Goal: Transaction & Acquisition: Book appointment/travel/reservation

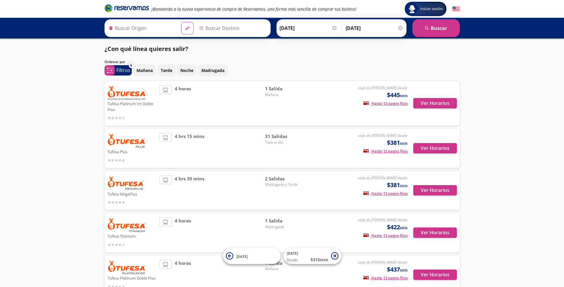
type input "Nogales, [GEOGRAPHIC_DATA]"
type input "Hermosillo, [GEOGRAPHIC_DATA]"
click at [283, 150] on button "Ver Horarios" at bounding box center [435, 148] width 44 height 10
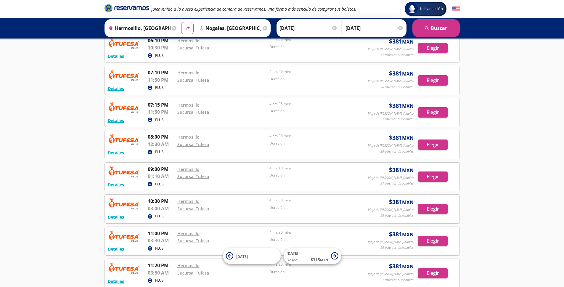
scroll to position [773, 0]
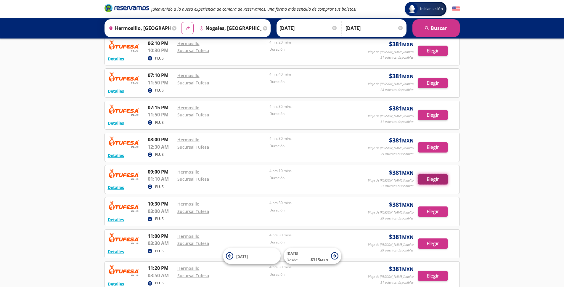
click at [283, 179] on button "Elegir" at bounding box center [433, 179] width 30 height 10
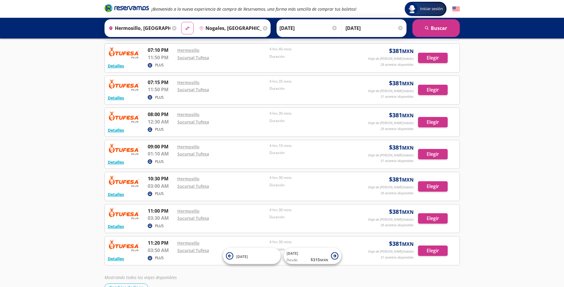
scroll to position [809, 0]
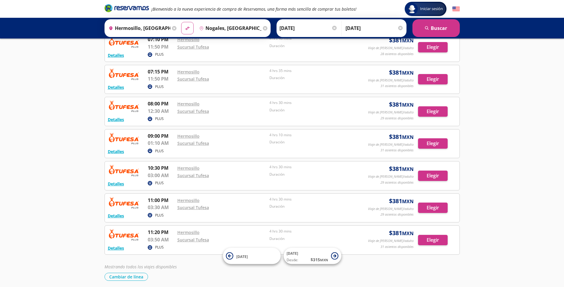
click at [283, 145] on button "Elegir" at bounding box center [433, 143] width 30 height 10
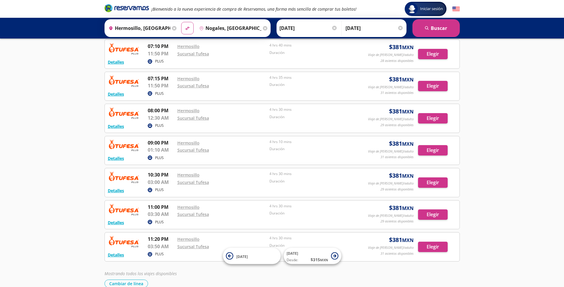
scroll to position [803, 0]
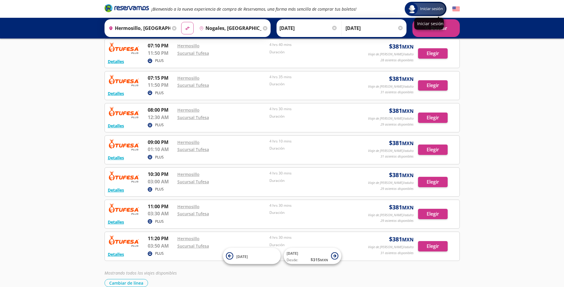
click at [283, 12] on div "Iniciar sesión" at bounding box center [425, 9] width 39 height 12
click at [283, 151] on button "Elegir" at bounding box center [433, 149] width 30 height 10
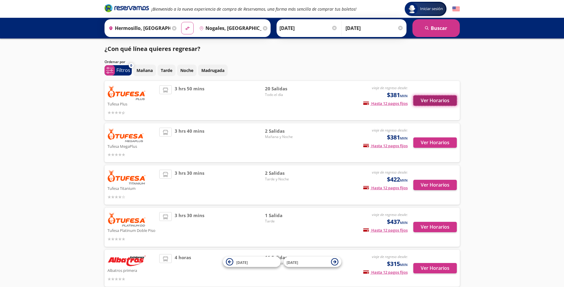
click at [283, 97] on button "Ver Horarios" at bounding box center [435, 100] width 44 height 10
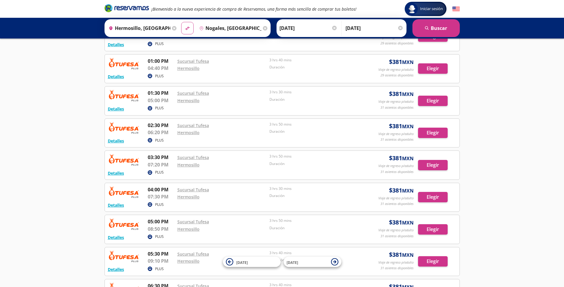
scroll to position [332, 0]
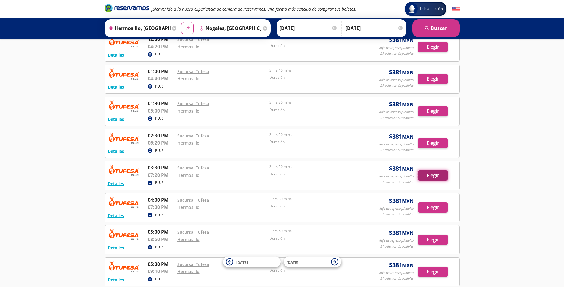
click at [283, 175] on button "Elegir" at bounding box center [433, 175] width 30 height 10
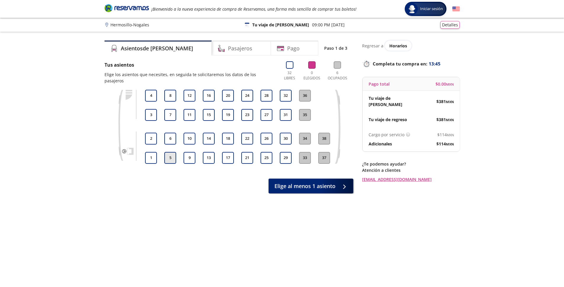
click at [170, 154] on button "5" at bounding box center [170, 158] width 12 height 12
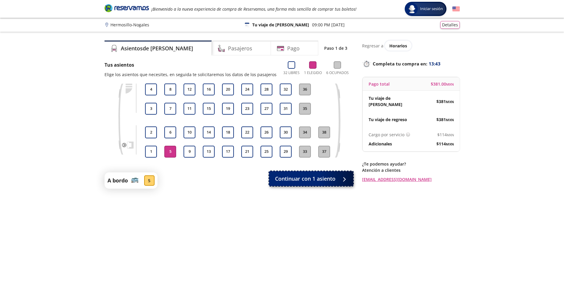
click at [283, 181] on span "Continuar con 1 asiento" at bounding box center [305, 179] width 60 height 8
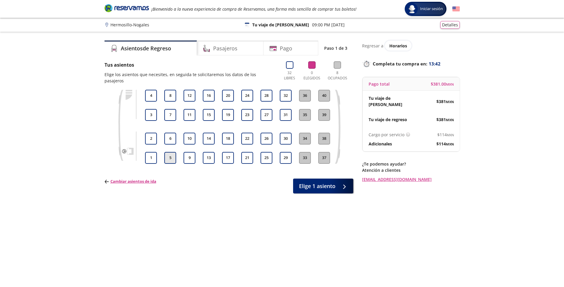
click at [171, 152] on button "5" at bounding box center [170, 158] width 12 height 12
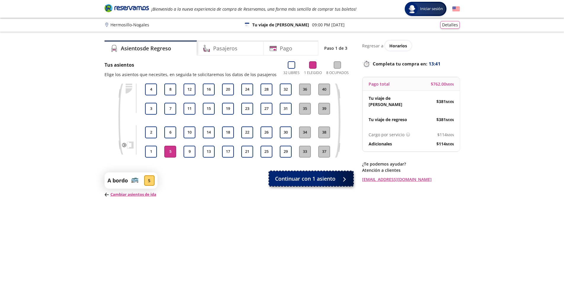
click at [279, 180] on span "Continuar con 1 asiento" at bounding box center [305, 179] width 60 height 8
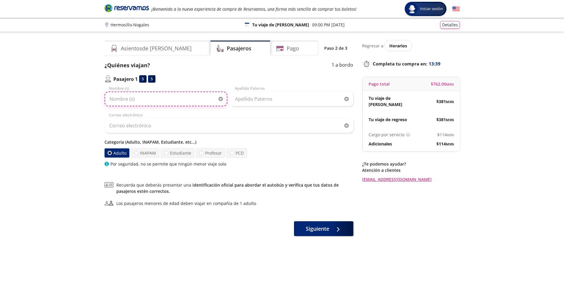
click at [173, 103] on input "Nombre (s)" at bounding box center [165, 98] width 123 height 15
type input "marco"
drag, startPoint x: 128, startPoint y: 100, endPoint x: 85, endPoint y: 102, distance: 43.0
click at [85, 102] on div "Group 9 Created with Sketch. Datos para la compra Hermosillo - Nogales Iniciar …" at bounding box center [282, 161] width 564 height 323
type input "[PERSON_NAME]"
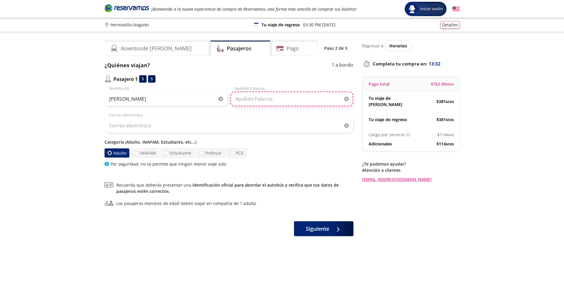
click at [243, 98] on input "Apellido Paterno" at bounding box center [291, 98] width 123 height 15
type input "l"
type input "[PERSON_NAME]"
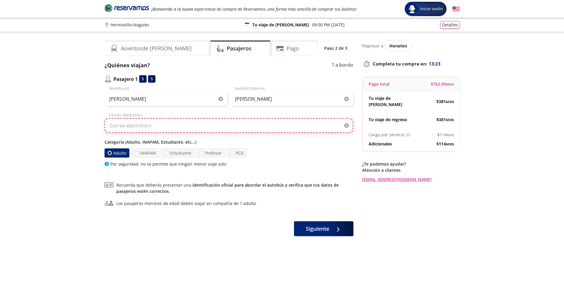
click at [199, 121] on input "Correo electrónico" at bounding box center [228, 125] width 249 height 15
type input "A"
type input "[EMAIL_ADDRESS][DOMAIN_NAME]"
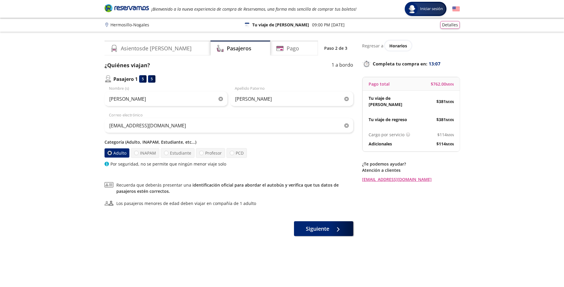
click at [283, 154] on div "Adulto INAPAM Estudiante Profesor PCD" at bounding box center [228, 153] width 249 height 10
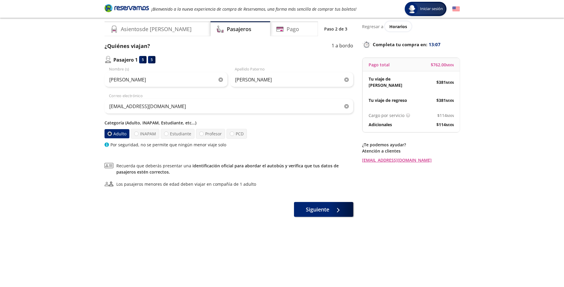
scroll to position [30, 0]
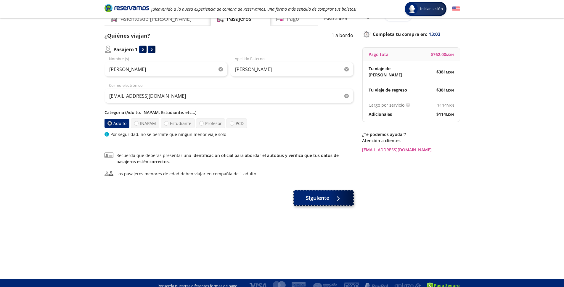
click at [283, 200] on span "Siguiente" at bounding box center [317, 198] width 23 height 8
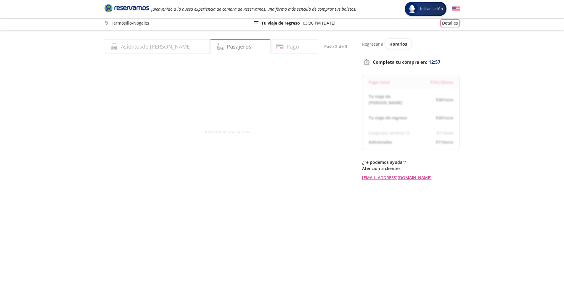
scroll to position [0, 0]
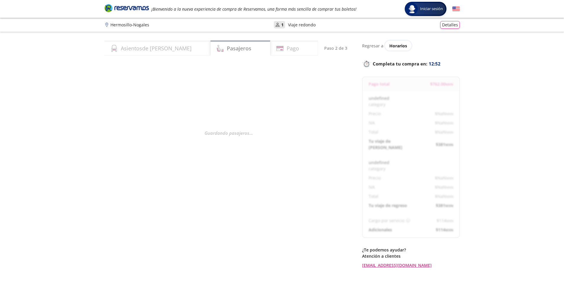
select select "MX"
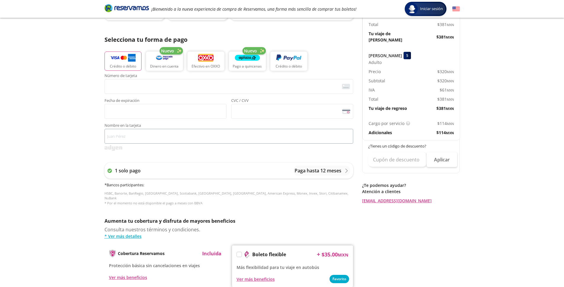
scroll to position [199, 0]
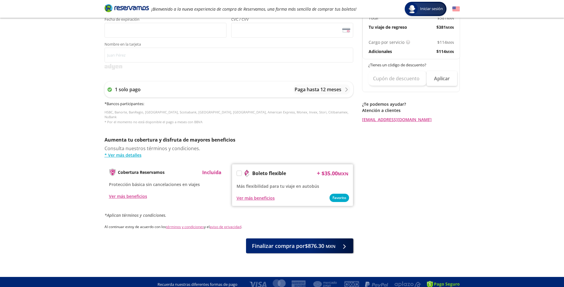
click at [239, 171] on label at bounding box center [239, 173] width 5 height 5
click at [239, 172] on input "Boleto flexible" at bounding box center [239, 174] width 4 height 4
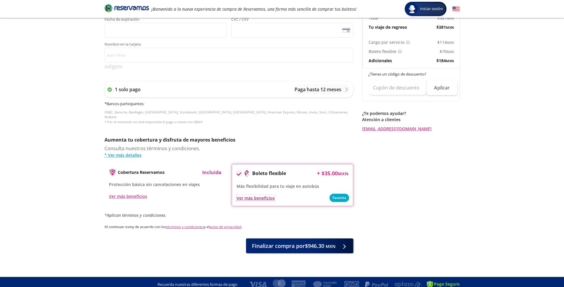
click at [262, 195] on div "Ver más beneficios" at bounding box center [255, 198] width 38 height 6
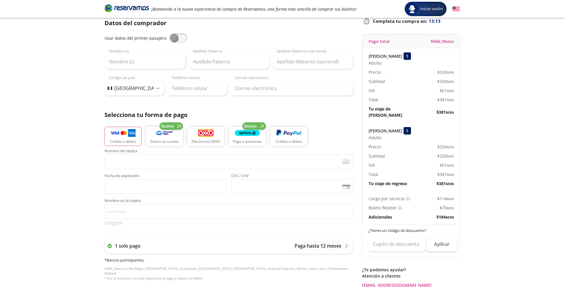
scroll to position [0, 0]
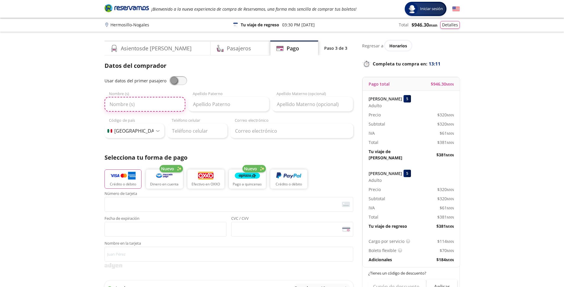
click at [146, 105] on input "Nombre (s)" at bounding box center [144, 104] width 81 height 15
type input "n"
type input "NORMA"
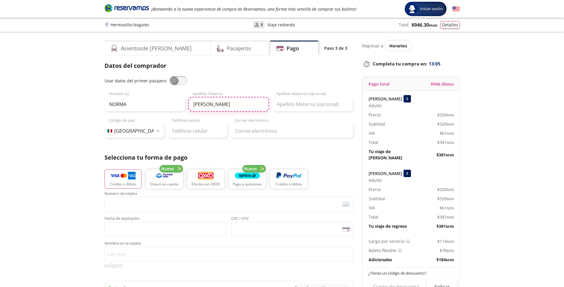
type input "[PERSON_NAME]"
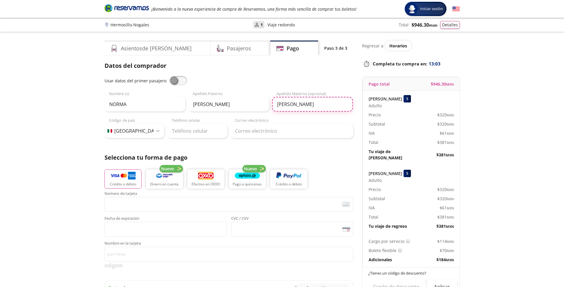
type input "[PERSON_NAME]"
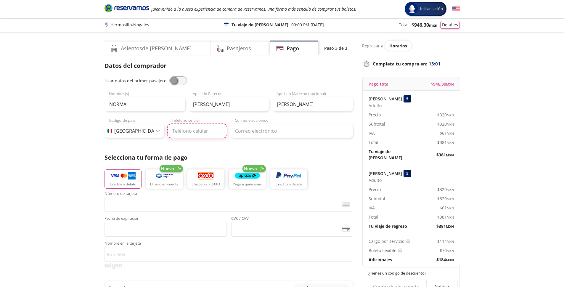
click at [204, 131] on input "Teléfono celular" at bounding box center [197, 130] width 60 height 15
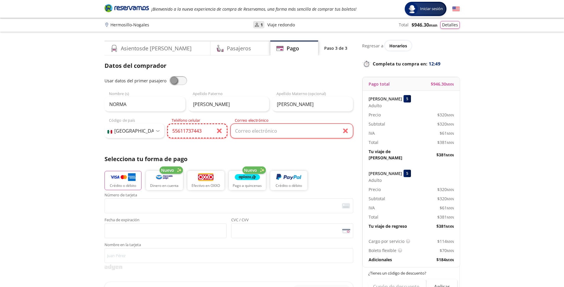
click at [204, 132] on input "55611737443" at bounding box center [197, 130] width 60 height 15
click at [178, 131] on input "55611737443" at bounding box center [197, 130] width 60 height 15
type input "56 1173 7443"
click at [264, 130] on input "Correo electrónico" at bounding box center [291, 130] width 123 height 15
type input "D"
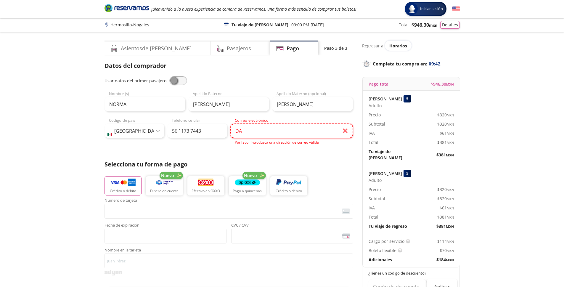
type input "D"
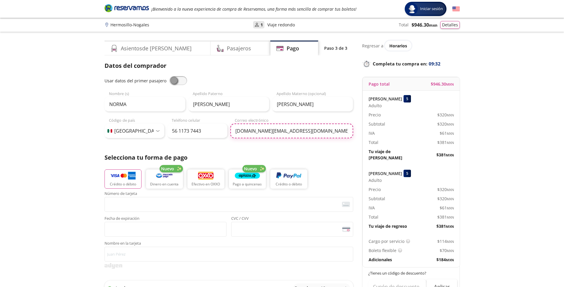
type input "[DOMAIN_NAME][EMAIL_ADDRESS][DOMAIN_NAME]"
click at [94, 150] on div "Group 9 Created with Sketch. Pago Hermosillo - Nogales Iniciar sesión Iniciar s…" at bounding box center [282, 268] width 564 height 537
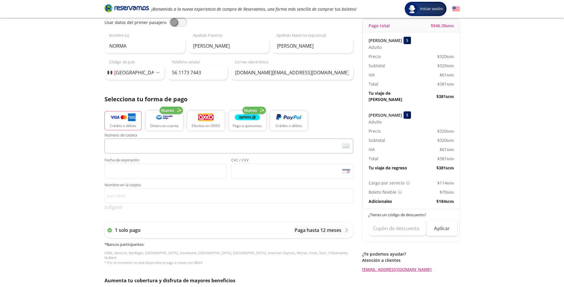
scroll to position [59, 0]
drag, startPoint x: 24, startPoint y: 167, endPoint x: 106, endPoint y: 196, distance: 86.4
click at [25, 169] on div "Group 9 Created with Sketch. Pago Hermosillo - Nogales Iniciar sesión Iniciar s…" at bounding box center [282, 209] width 564 height 537
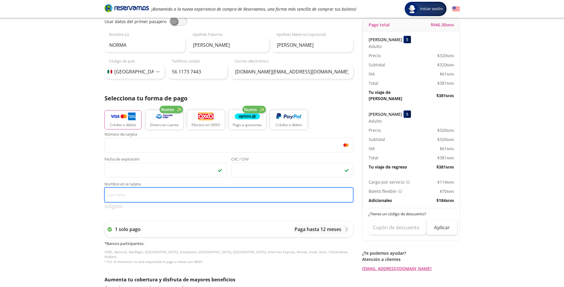
click at [129, 198] on input "Nombre en la tarjeta" at bounding box center [228, 194] width 249 height 15
type input "[PERSON_NAME]"
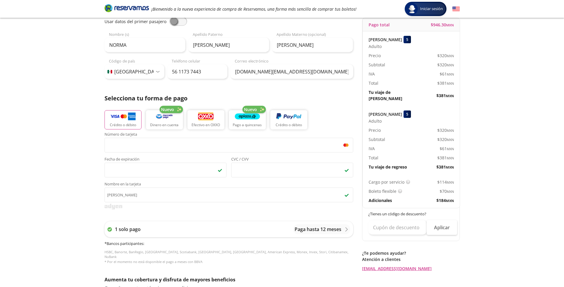
click at [39, 171] on div "Group 9 Created with Sketch. Pago Hermosillo - Nogales Iniciar sesión Iniciar s…" at bounding box center [282, 209] width 564 height 537
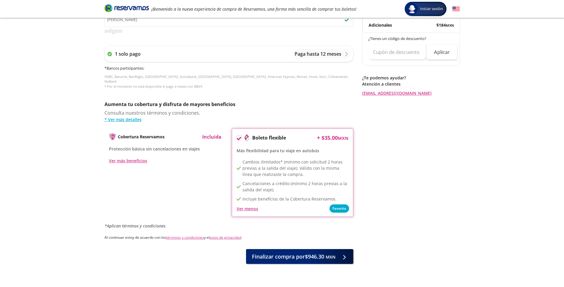
scroll to position [245, 0]
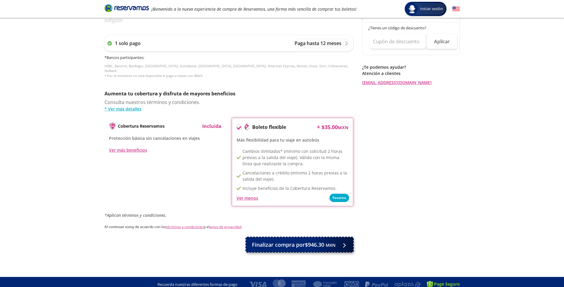
click at [283, 241] on span "Finalizar compra por $946.30 MXN" at bounding box center [293, 245] width 83 height 8
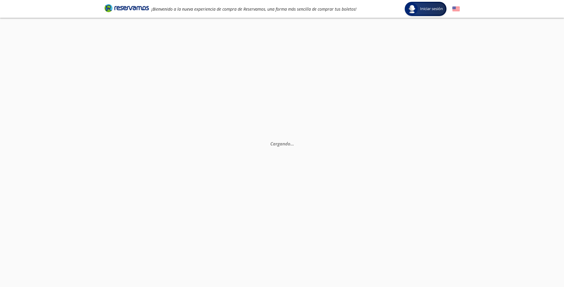
select select "MX"
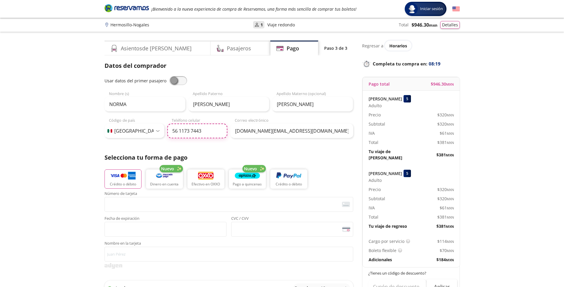
drag, startPoint x: 221, startPoint y: 131, endPoint x: 184, endPoint y: 131, distance: 36.4
click at [184, 131] on input "56 1173 7443" at bounding box center [197, 130] width 60 height 15
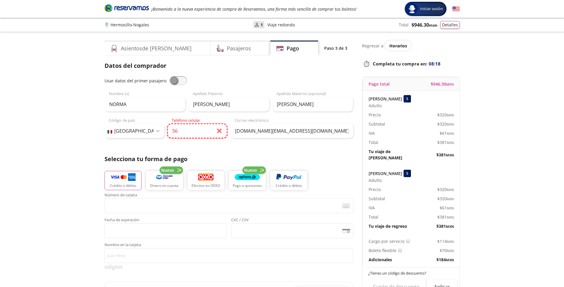
type input "5"
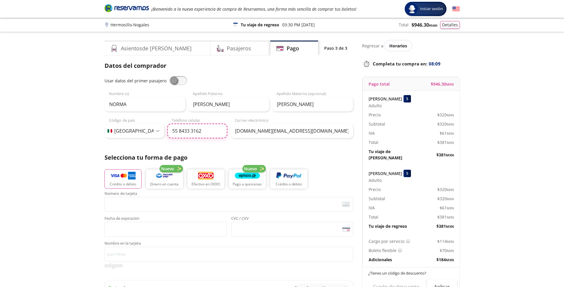
type input "55 8433 3162"
drag, startPoint x: 297, startPoint y: 133, endPoint x: 181, endPoint y: 125, distance: 116.3
click at [181, 125] on div "Código de país [GEOGRAPHIC_DATA] +1 [GEOGRAPHIC_DATA] +52 [GEOGRAPHIC_DATA] +57…" at bounding box center [228, 127] width 249 height 21
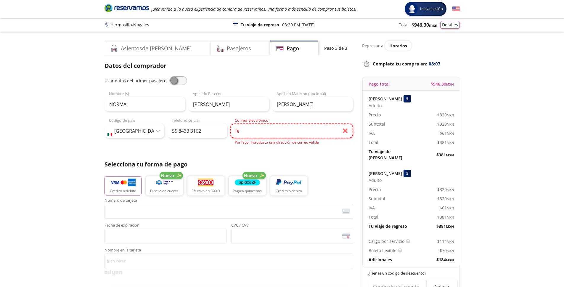
type input "f"
type input "[DOMAIN_NAME][EMAIL_ADDRESS][DOMAIN_NAME]"
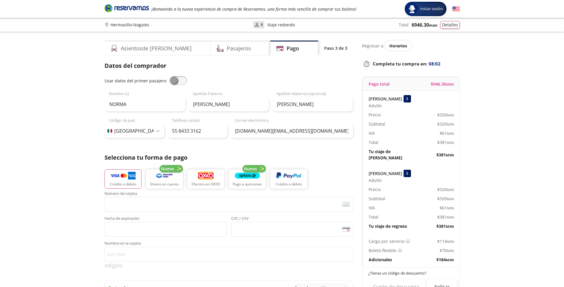
click at [36, 103] on div "Group 9 Created with Sketch. Pago Hermosillo - Nogales Iniciar sesión Iniciar s…" at bounding box center [282, 261] width 564 height 523
drag, startPoint x: 292, startPoint y: 133, endPoint x: 228, endPoint y: 132, distance: 63.4
click at [228, 132] on div "Código de país [GEOGRAPHIC_DATA] +1 [GEOGRAPHIC_DATA] +52 [GEOGRAPHIC_DATA] +57…" at bounding box center [228, 127] width 249 height 21
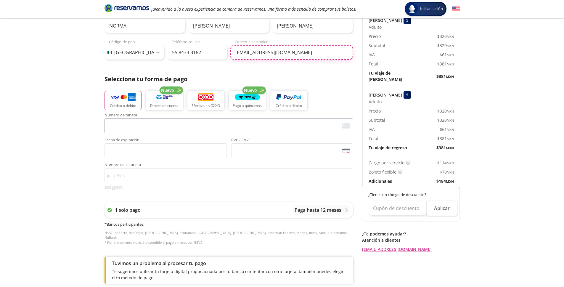
scroll to position [89, 0]
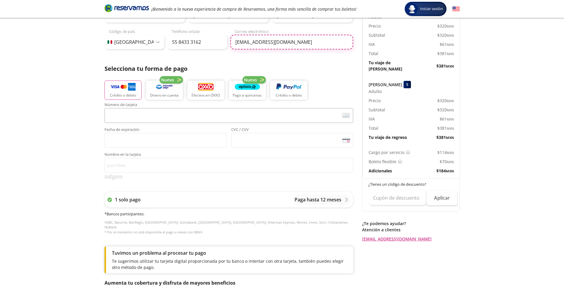
type input "[EMAIL_ADDRESS][DOMAIN_NAME]"
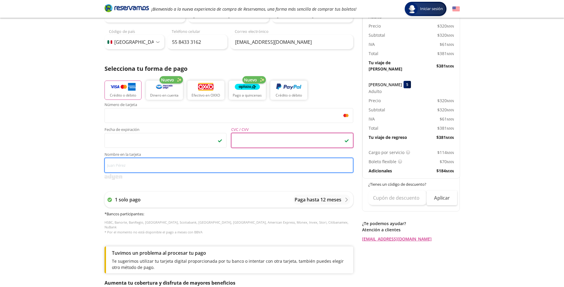
click at [131, 160] on input "Nombre en la tarjeta" at bounding box center [228, 165] width 249 height 15
type input "[PERSON_NAME]"
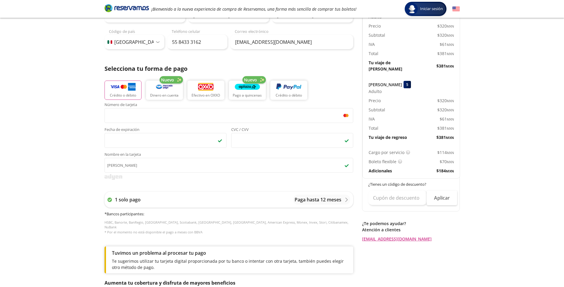
click at [81, 168] on div "Group 9 Created with Sketch. Pago Hermosillo - Nogales Iniciar sesión Iniciar s…" at bounding box center [282, 172] width 564 height 523
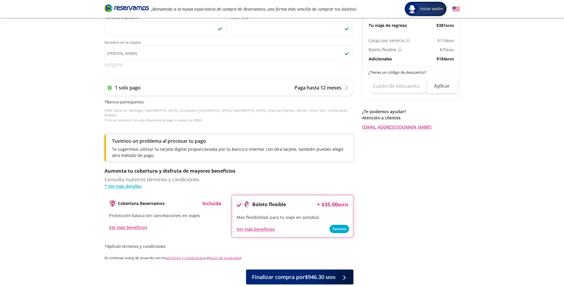
scroll to position [232, 0]
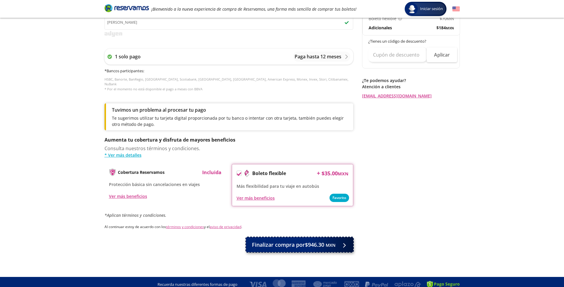
click at [283, 241] on span "Finalizar compra por $946.30 MXN" at bounding box center [293, 245] width 83 height 8
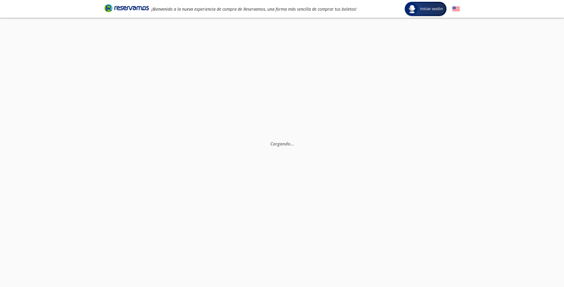
scroll to position [0, 0]
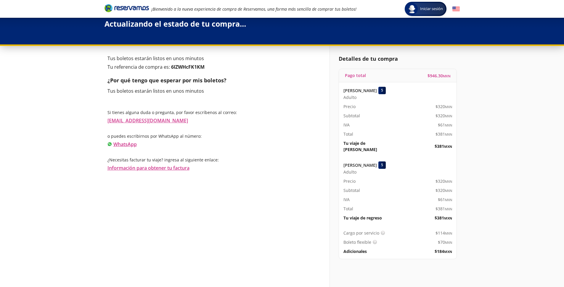
scroll to position [8, 0]
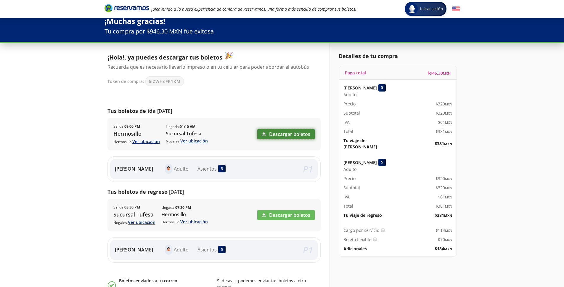
click at [268, 130] on link "Descargar boletos" at bounding box center [285, 134] width 57 height 10
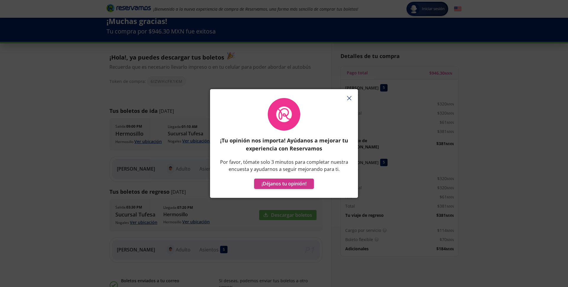
click at [283, 98] on icon "button" at bounding box center [349, 98] width 4 height 4
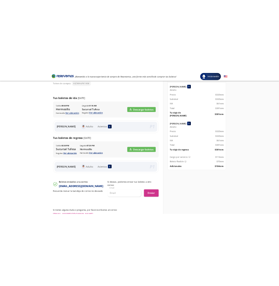
scroll to position [67, 0]
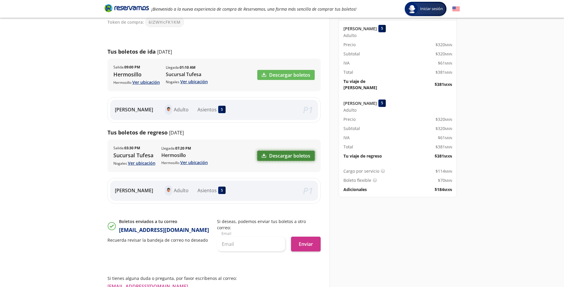
click at [283, 154] on link "Descargar boletos" at bounding box center [285, 156] width 57 height 10
drag, startPoint x: 217, startPoint y: 229, endPoint x: 120, endPoint y: 230, distance: 96.8
click at [120, 230] on p "[EMAIL_ADDRESS][DOMAIN_NAME]" at bounding box center [164, 230] width 90 height 8
click at [15, 70] on div "Iniciar sesión Iniciar sesión ¡Bienvenido a la nueva experiencia de compra de R…" at bounding box center [282, 135] width 564 height 404
